Goal: Check status

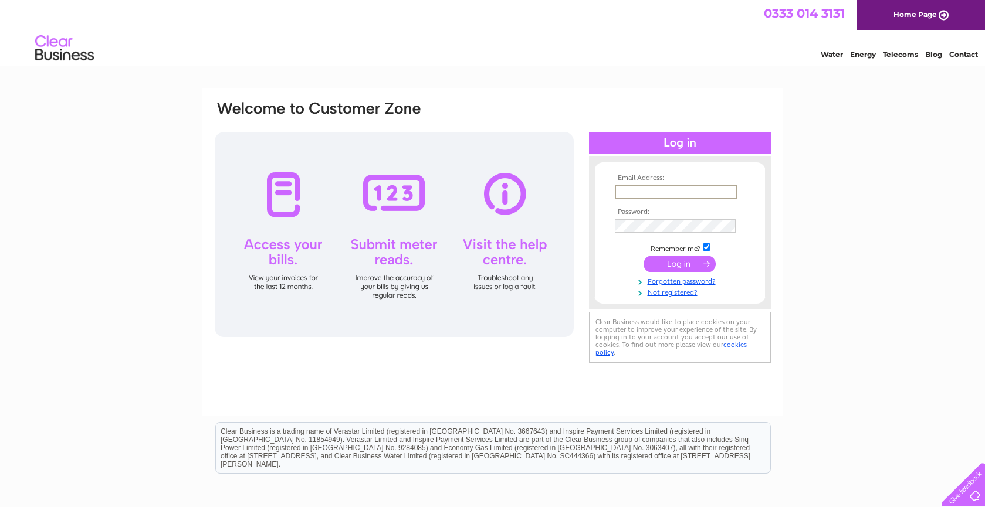
type input "[EMAIL_ADDRESS][DOMAIN_NAME]"
click at [676, 260] on input "submit" at bounding box center [679, 264] width 72 height 16
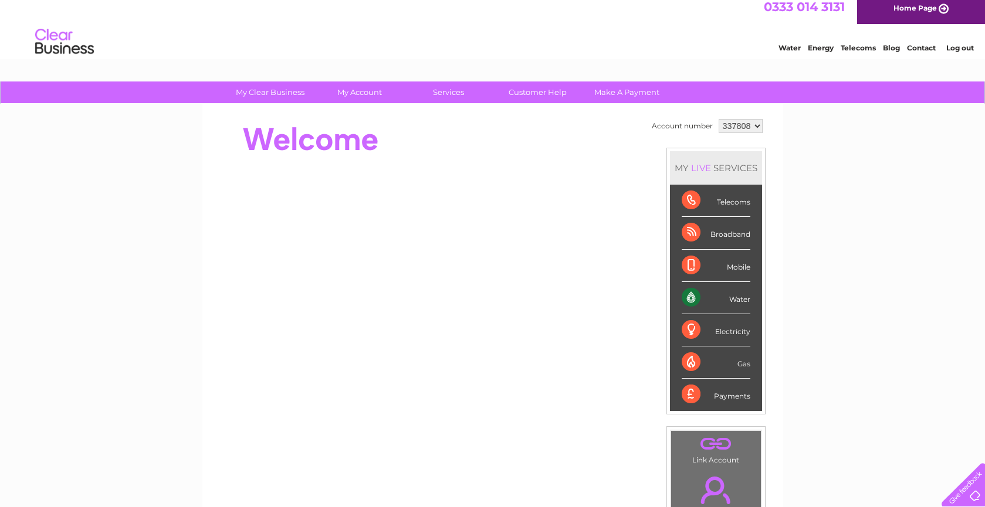
scroll to position [9, 0]
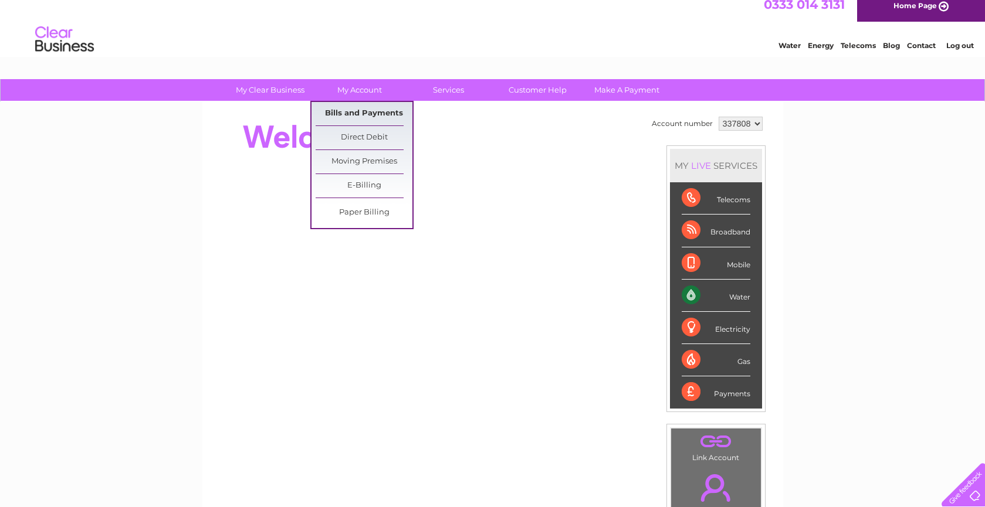
click at [355, 114] on link "Bills and Payments" at bounding box center [364, 113] width 97 height 23
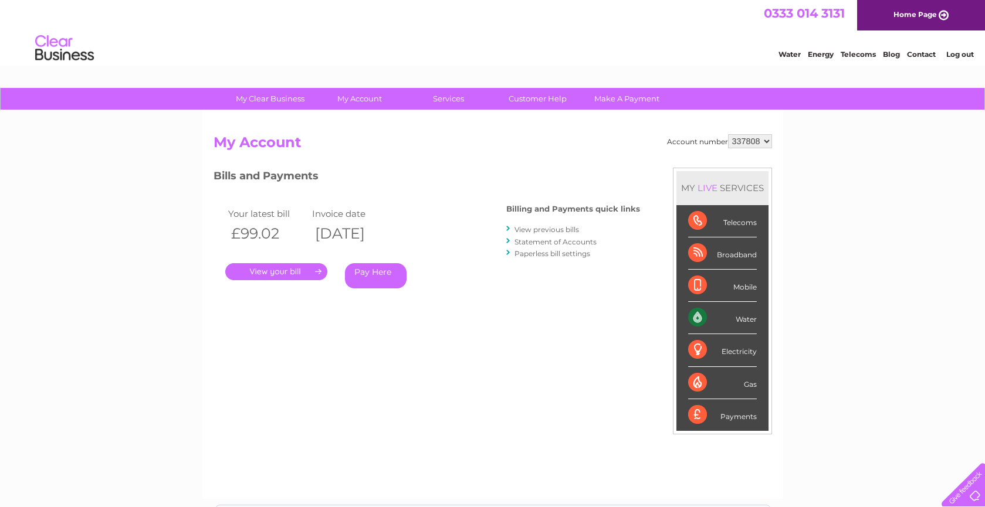
click at [275, 270] on link "." at bounding box center [276, 271] width 102 height 17
